Goal: Information Seeking & Learning: Learn about a topic

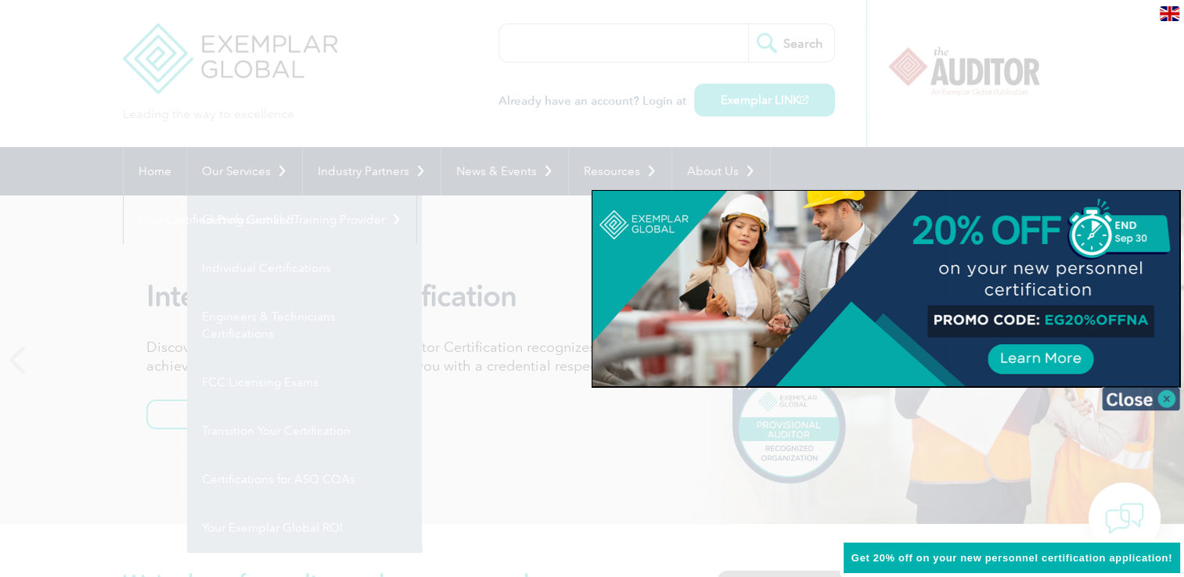
click at [1149, 401] on img at bounding box center [1141, 398] width 78 height 23
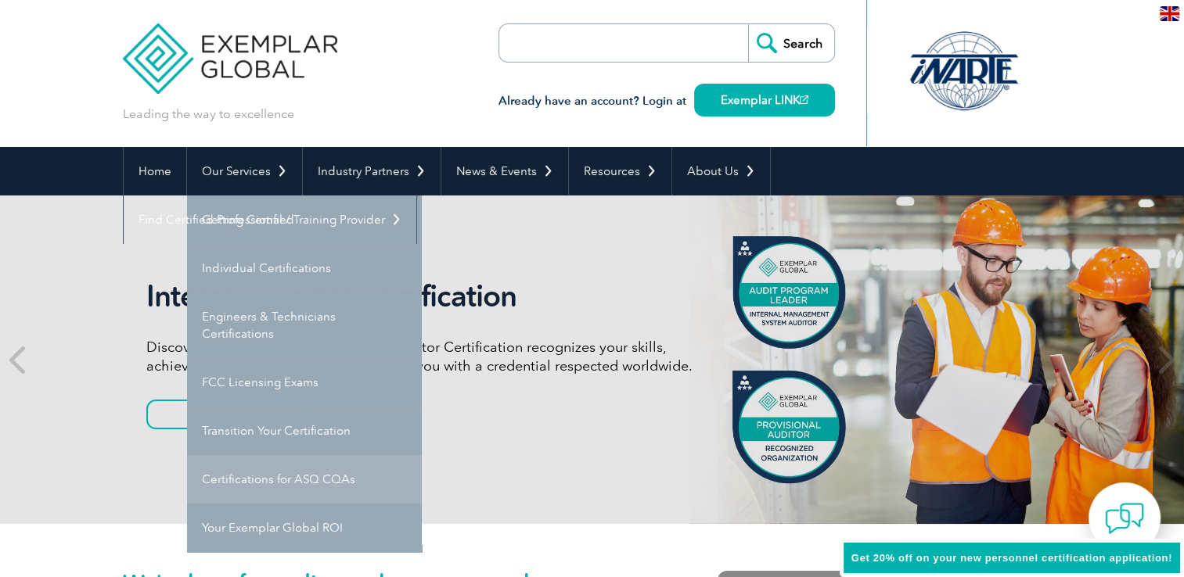
click at [282, 482] on link "Certifications for ASQ CQAs" at bounding box center [304, 479] width 235 height 49
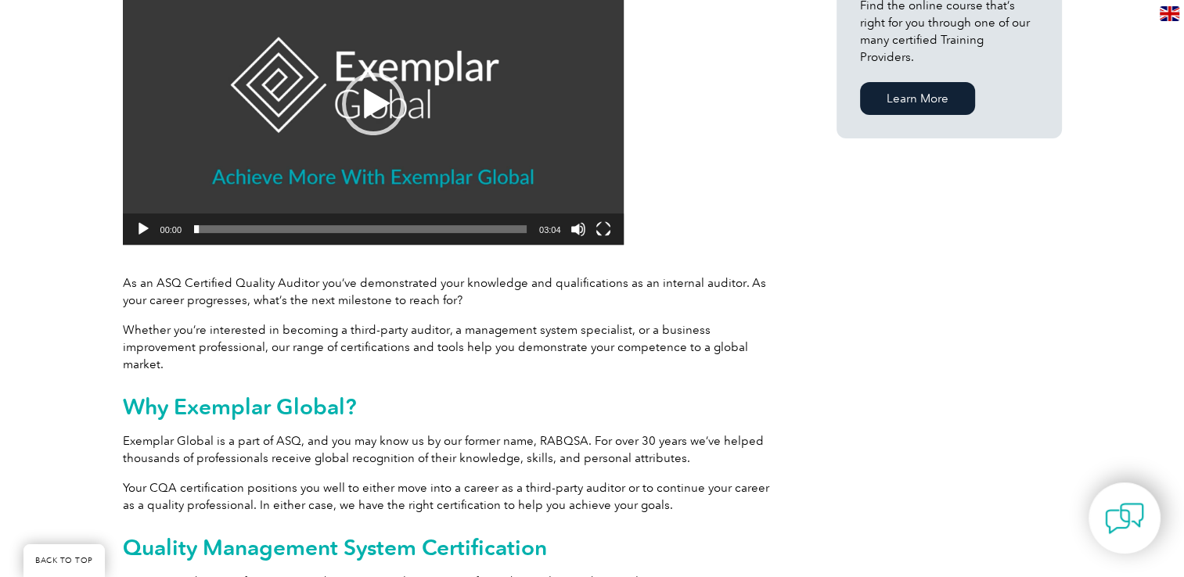
scroll to position [469, 0]
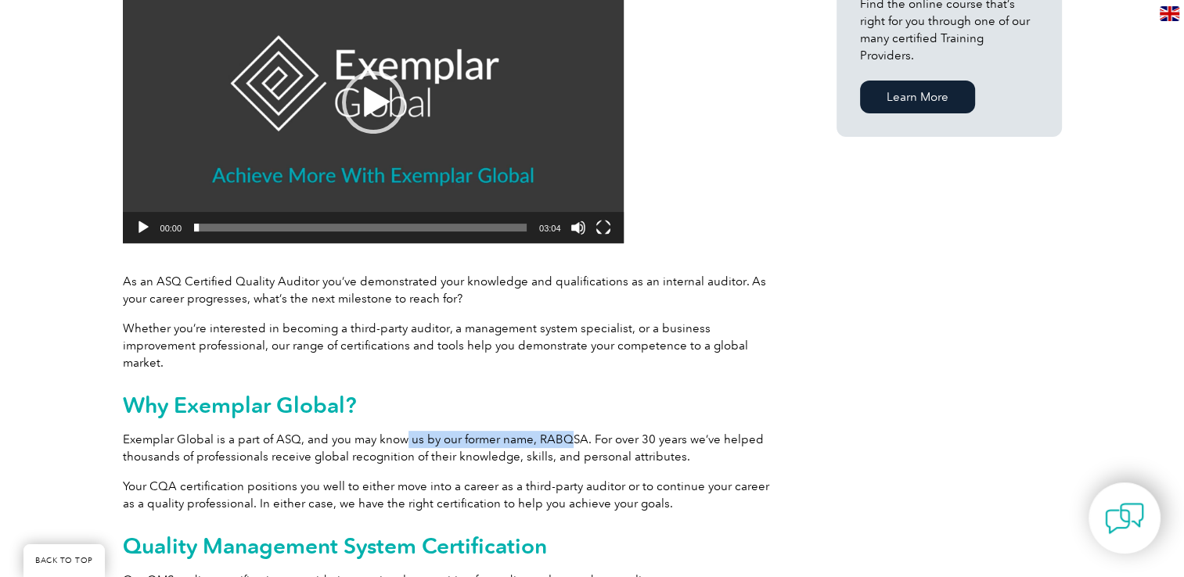
drag, startPoint x: 404, startPoint y: 424, endPoint x: 569, endPoint y: 412, distance: 165.6
click at [569, 412] on div "Achieve more with Exemplar Global Video Player https://exemplarglobal.org/wp-co…" at bounding box center [451, 575] width 657 height 1305
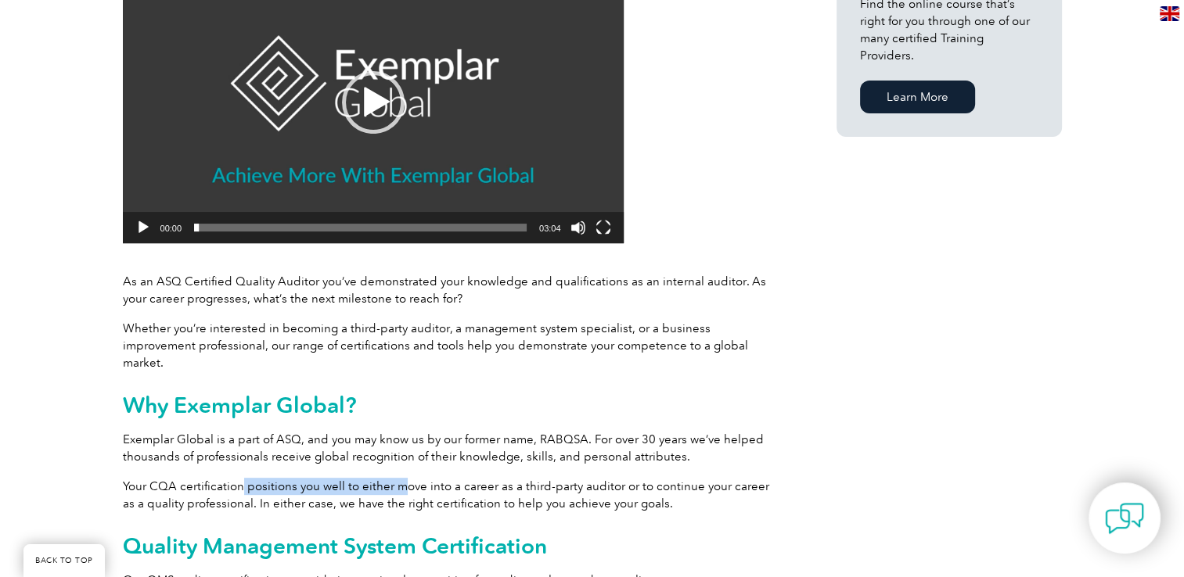
drag, startPoint x: 239, startPoint y: 461, endPoint x: 397, endPoint y: 455, distance: 157.4
click at [397, 455] on div "Achieve more with Exemplar Global Video Player https://exemplarglobal.org/wp-co…" at bounding box center [451, 575] width 657 height 1305
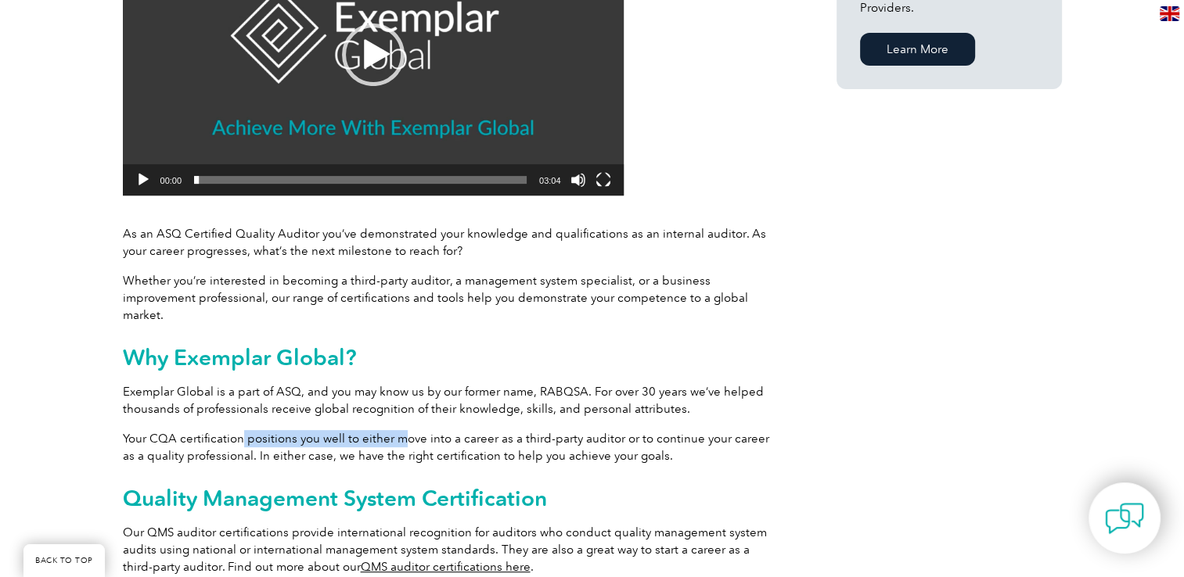
scroll to position [626, 0]
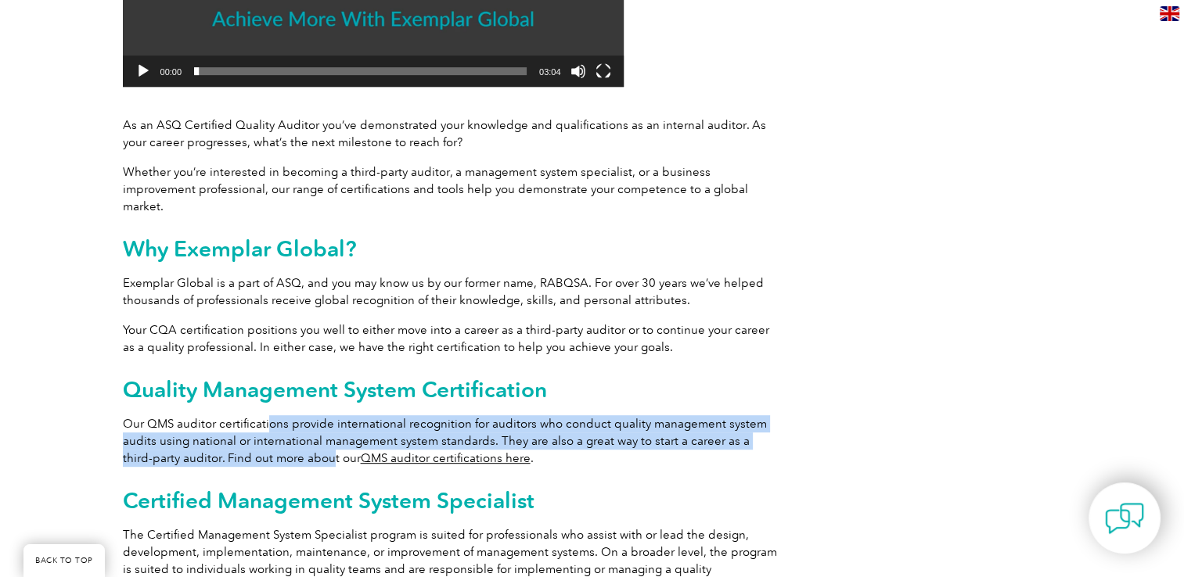
drag, startPoint x: 268, startPoint y: 407, endPoint x: 299, endPoint y: 443, distance: 47.7
click at [299, 443] on p "Our QMS auditor certifications provide international recognition for auditors w…" at bounding box center [451, 441] width 657 height 52
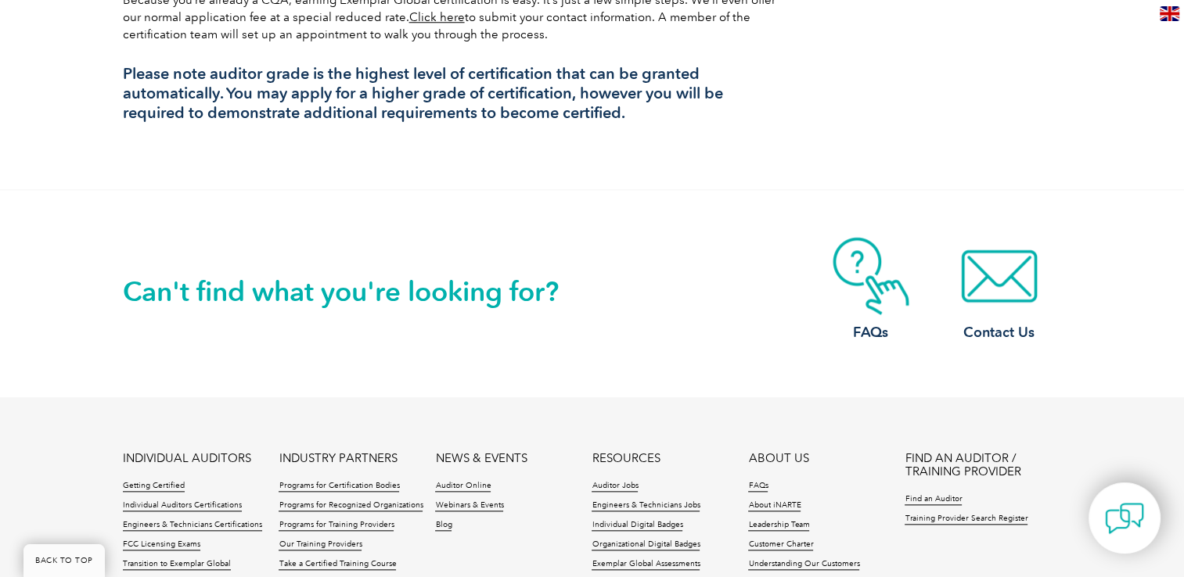
scroll to position [1565, 0]
